Goal: Complete application form: Complete application form

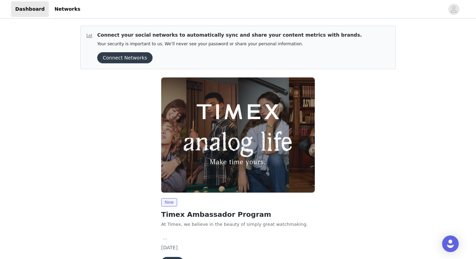
scroll to position [44, 0]
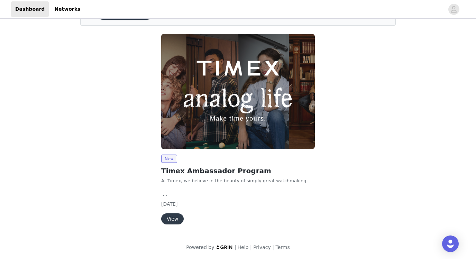
click at [172, 215] on button "View" at bounding box center [172, 219] width 22 height 11
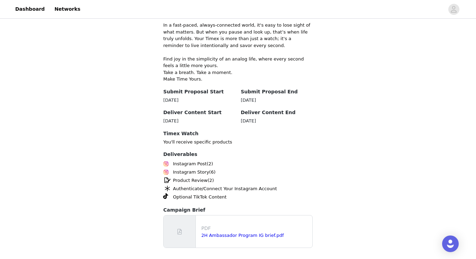
scroll to position [221, 0]
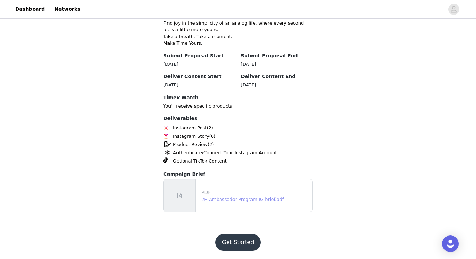
click at [243, 199] on link "2H Ambassador Program IG brief.pdf" at bounding box center [242, 199] width 82 height 5
click at [233, 245] on button "Get Started" at bounding box center [238, 242] width 46 height 17
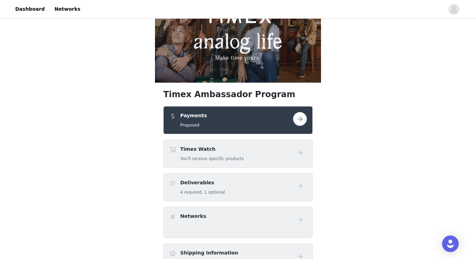
scroll to position [36, 0]
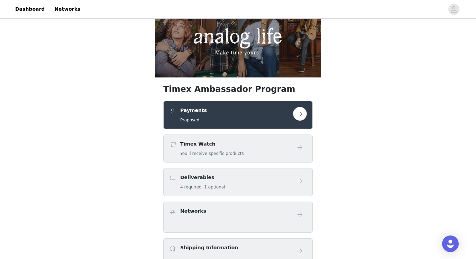
click at [303, 117] on button "button" at bounding box center [300, 114] width 14 height 14
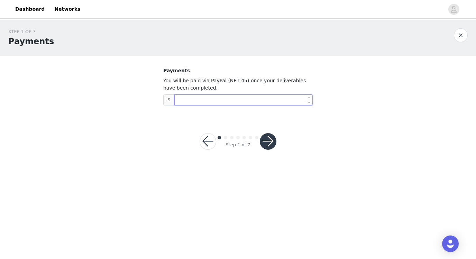
click at [257, 97] on input at bounding box center [244, 100] width 138 height 10
type input "1,500"
click at [266, 142] on button "button" at bounding box center [268, 141] width 17 height 17
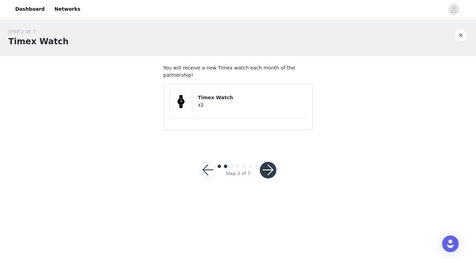
click at [273, 162] on button "button" at bounding box center [268, 170] width 17 height 17
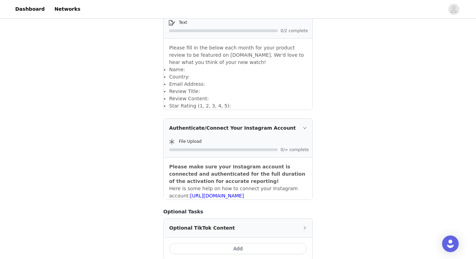
scroll to position [608, 0]
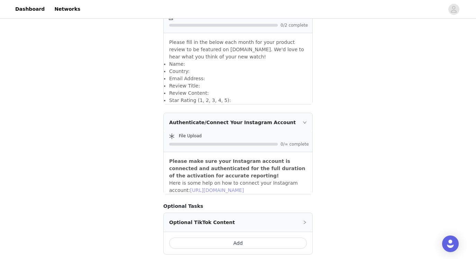
click at [244, 188] on link "[URL][DOMAIN_NAME]" at bounding box center [217, 191] width 54 height 6
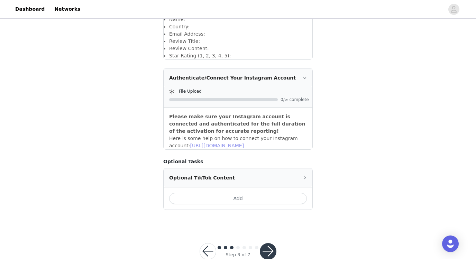
scroll to position [663, 0]
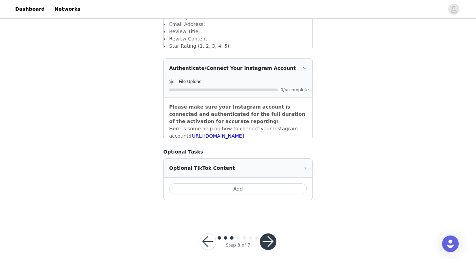
click at [235, 183] on button "Add" at bounding box center [238, 188] width 138 height 11
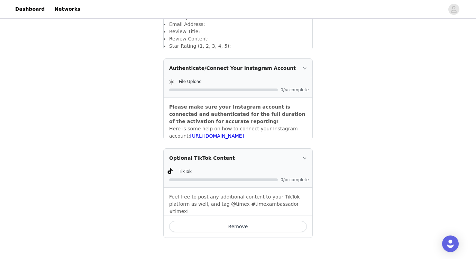
scroll to position [685, 0]
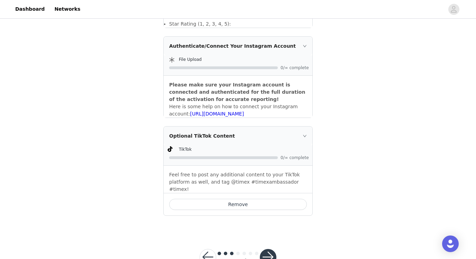
click at [252, 199] on button "Remove" at bounding box center [238, 204] width 138 height 11
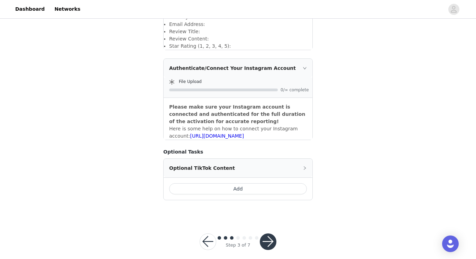
click at [270, 234] on button "button" at bounding box center [268, 242] width 17 height 17
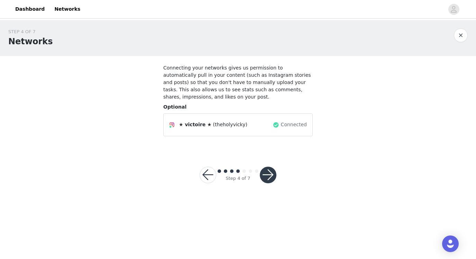
click at [269, 176] on button "button" at bounding box center [268, 175] width 17 height 17
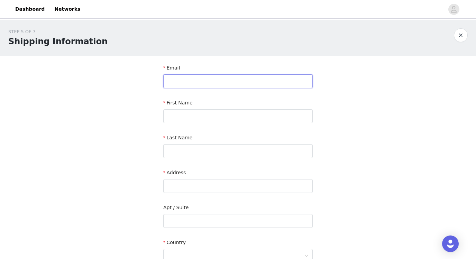
click at [203, 81] on input "text" at bounding box center [237, 81] width 149 height 14
type input "[EMAIL_ADDRESS][DOMAIN_NAME]"
click at [198, 119] on input "text" at bounding box center [237, 116] width 149 height 14
type input "Victoire"
type input "Gendre"
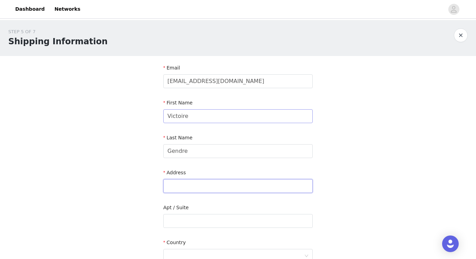
type input "[STREET_ADDRESS]"
type input "[GEOGRAPHIC_DATA]"
type input "75007"
type input "0678588698"
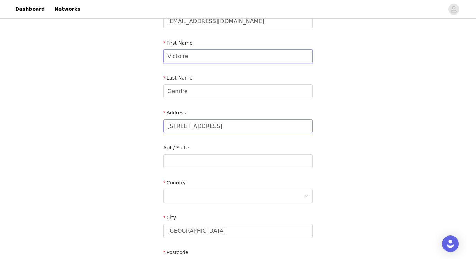
scroll to position [60, 0]
click at [250, 125] on input "[STREET_ADDRESS]" at bounding box center [237, 126] width 149 height 14
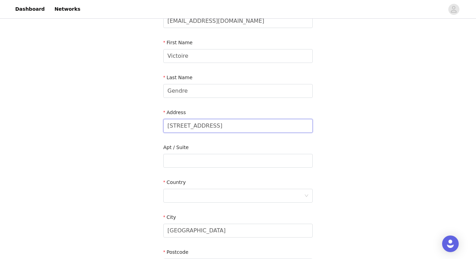
type input "8"
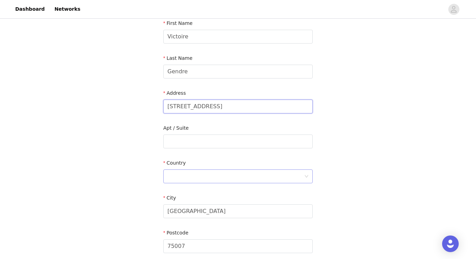
type input "[STREET_ADDRESS]"
click at [257, 172] on div at bounding box center [235, 176] width 137 height 13
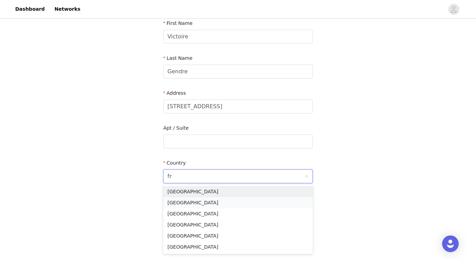
type input "fra"
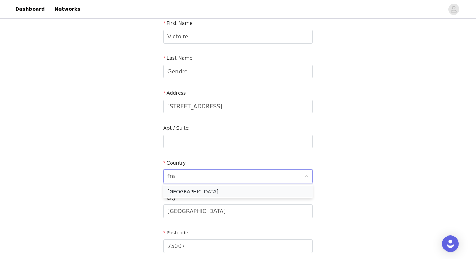
click at [195, 195] on li "[GEOGRAPHIC_DATA]" at bounding box center [237, 191] width 149 height 11
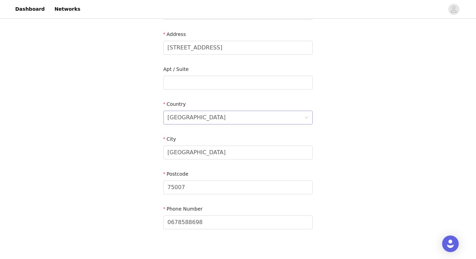
scroll to position [178, 0]
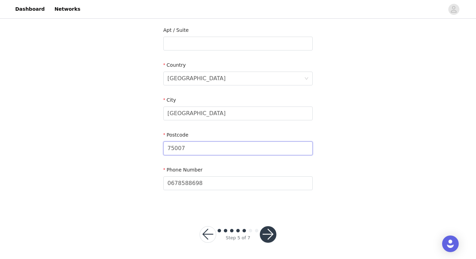
click at [193, 148] on input "75007" at bounding box center [237, 149] width 149 height 14
type input "75015"
click at [172, 182] on input "0678588698" at bounding box center [237, 183] width 149 height 14
type input "[PHONE_NUMBER]"
click at [264, 241] on button "button" at bounding box center [268, 234] width 17 height 17
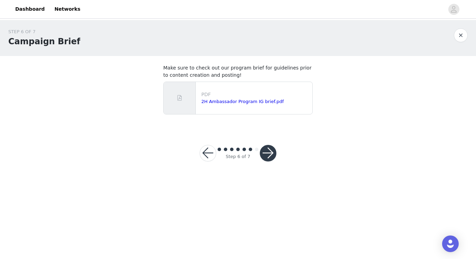
click at [272, 155] on button "button" at bounding box center [268, 153] width 17 height 17
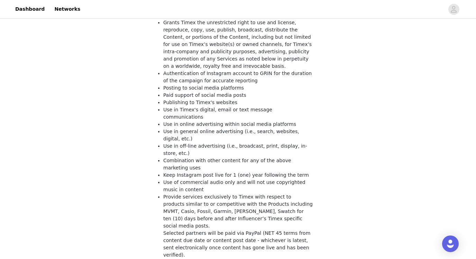
scroll to position [140, 0]
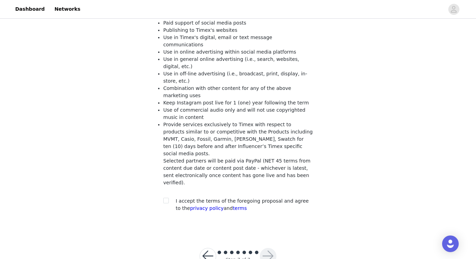
click at [200, 198] on span "I accept the terms of the foregoing proposal and agree to the privacy policy an…" at bounding box center [242, 204] width 133 height 13
click at [170, 198] on div at bounding box center [168, 201] width 10 height 7
click at [168, 198] on span at bounding box center [166, 201] width 6 height 6
click at [168, 198] on input "checkbox" at bounding box center [165, 200] width 5 height 5
checkbox input "true"
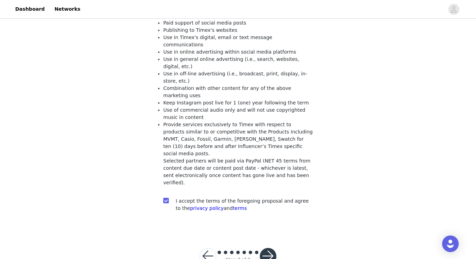
click at [271, 248] on button "button" at bounding box center [268, 256] width 17 height 17
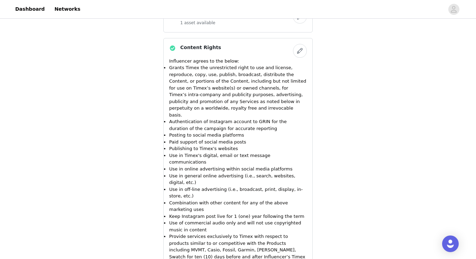
scroll to position [534, 0]
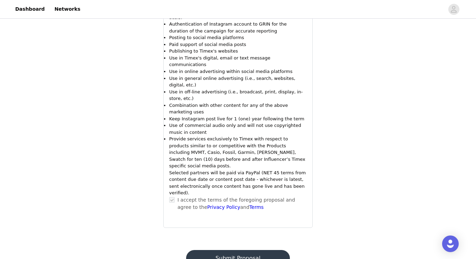
click at [260, 250] on button "Submit Proposal" at bounding box center [237, 258] width 103 height 17
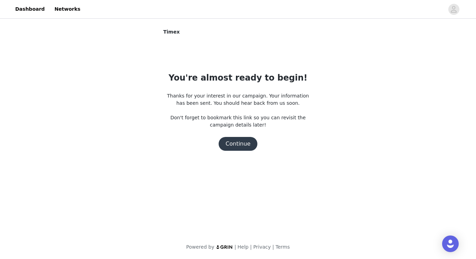
click at [241, 145] on button "Continue" at bounding box center [238, 144] width 39 height 14
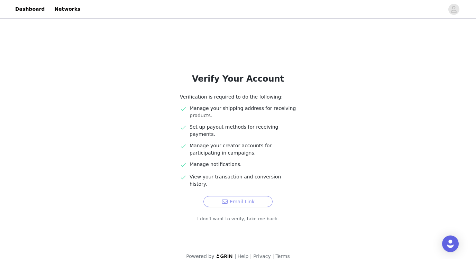
click at [241, 196] on button "Email Link" at bounding box center [237, 201] width 69 height 11
